Goal: Task Accomplishment & Management: Use online tool/utility

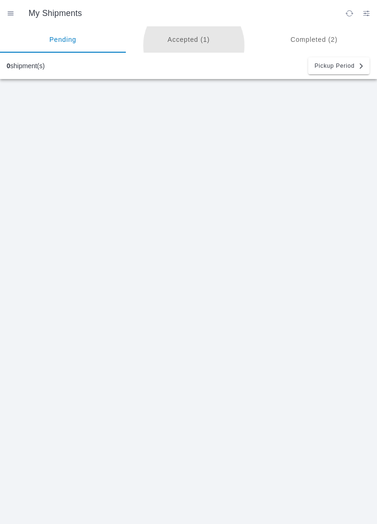
click at [200, 50] on ion-segment-button "Accepted (1)" at bounding box center [189, 39] width 126 height 26
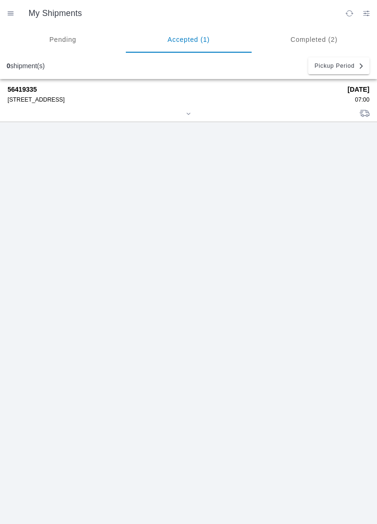
click at [287, 101] on div "[STREET_ADDRESS]" at bounding box center [174, 100] width 333 height 7
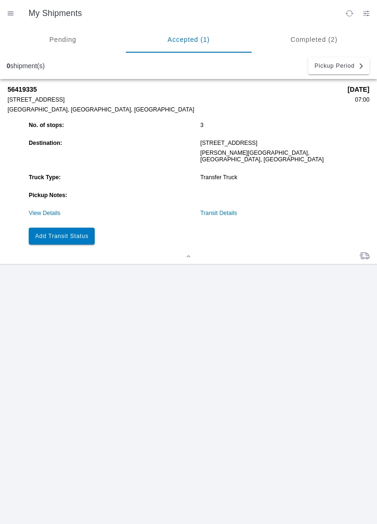
click at [71, 235] on button "Add Transit Status" at bounding box center [62, 236] width 66 height 17
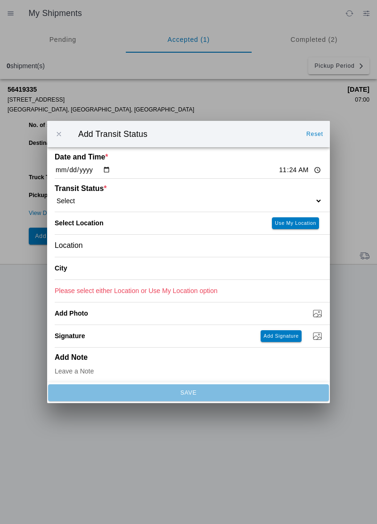
click at [273, 198] on select "Select Arrive at Drop Off Arrive at Pickup Break Start Break Stop Depart Drop O…" at bounding box center [188, 201] width 267 height 8
select select "DPTDLVLOC"
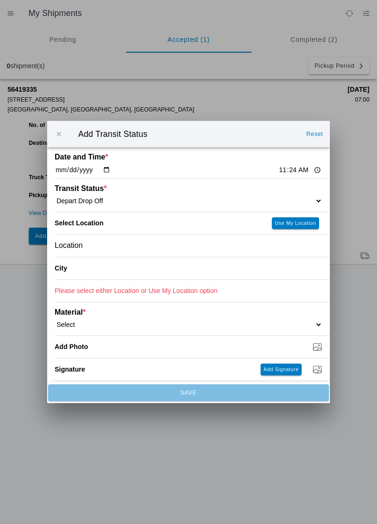
click at [234, 249] on div "Location" at bounding box center [188, 246] width 267 height 22
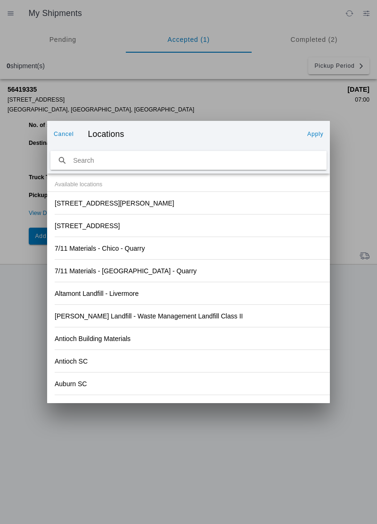
click at [259, 203] on div "[STREET_ADDRESS][PERSON_NAME]" at bounding box center [188, 203] width 267 height 22
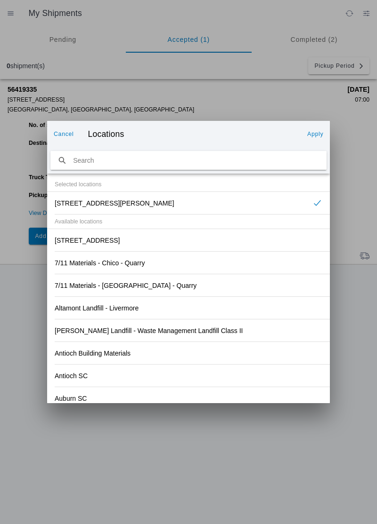
click at [316, 128] on button "Apply" at bounding box center [315, 134] width 24 height 15
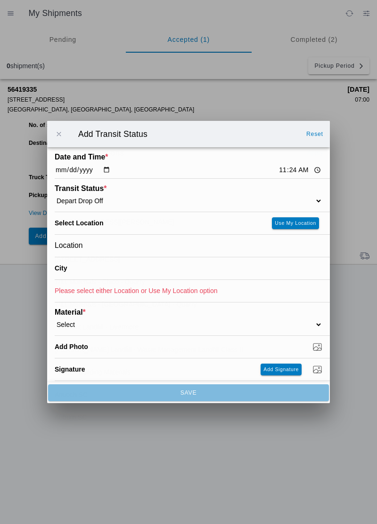
type input "[PERSON_NAME][GEOGRAPHIC_DATA]"
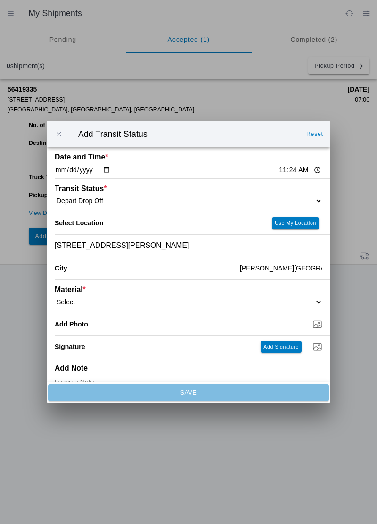
click at [290, 298] on select "Select 1" x 3" Rock 1" x 4" Rock 2" x 4" Rock Asphalt Cold Patch Backfill Spec …" at bounding box center [188, 302] width 267 height 8
select select "708651"
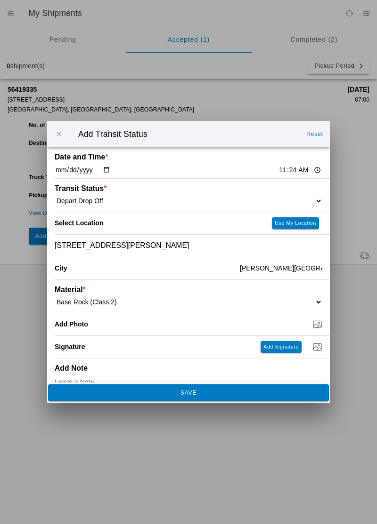
click at [201, 396] on button "SAVE" at bounding box center [188, 393] width 281 height 17
